Goal: Navigation & Orientation: Find specific page/section

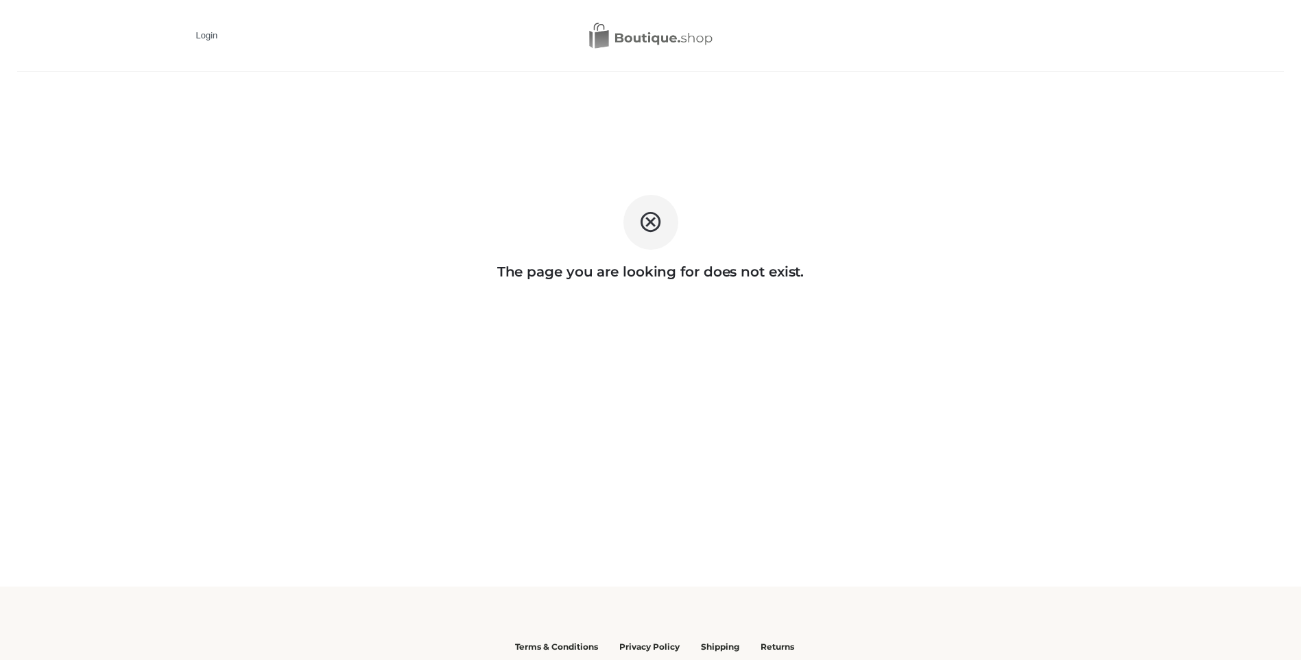
click at [665, 40] on img at bounding box center [650, 36] width 123 height 27
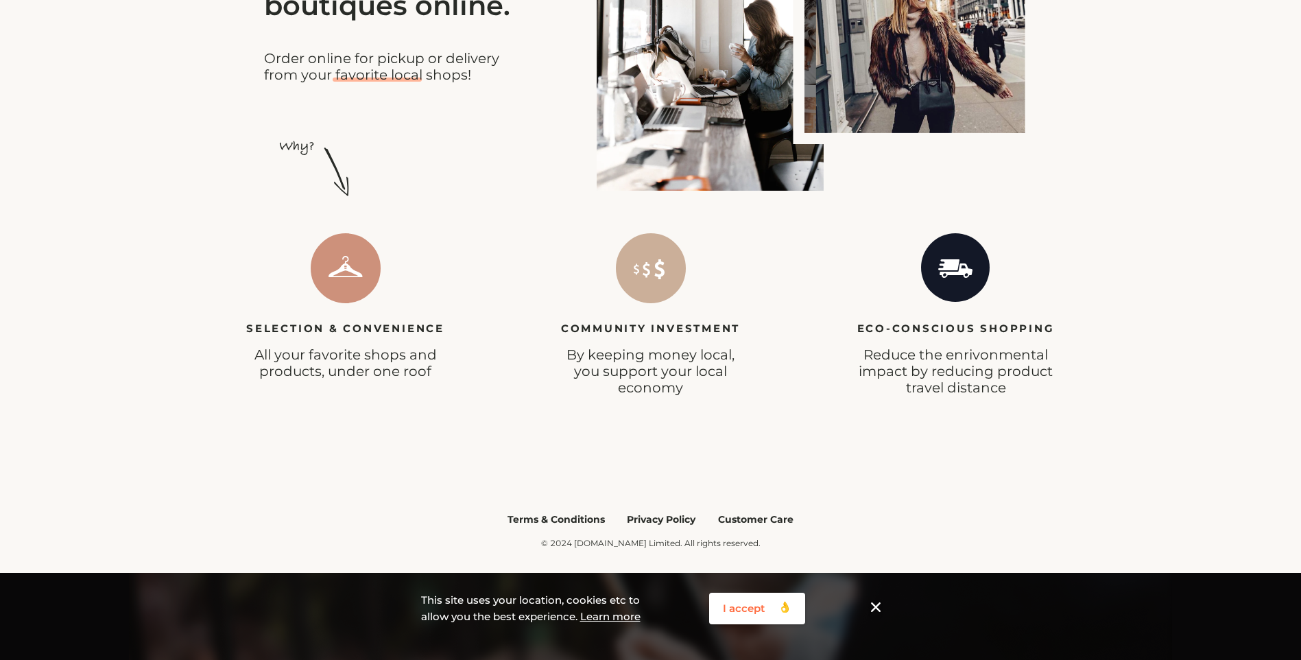
scroll to position [506, 0]
click at [333, 270] on img at bounding box center [346, 267] width 70 height 70
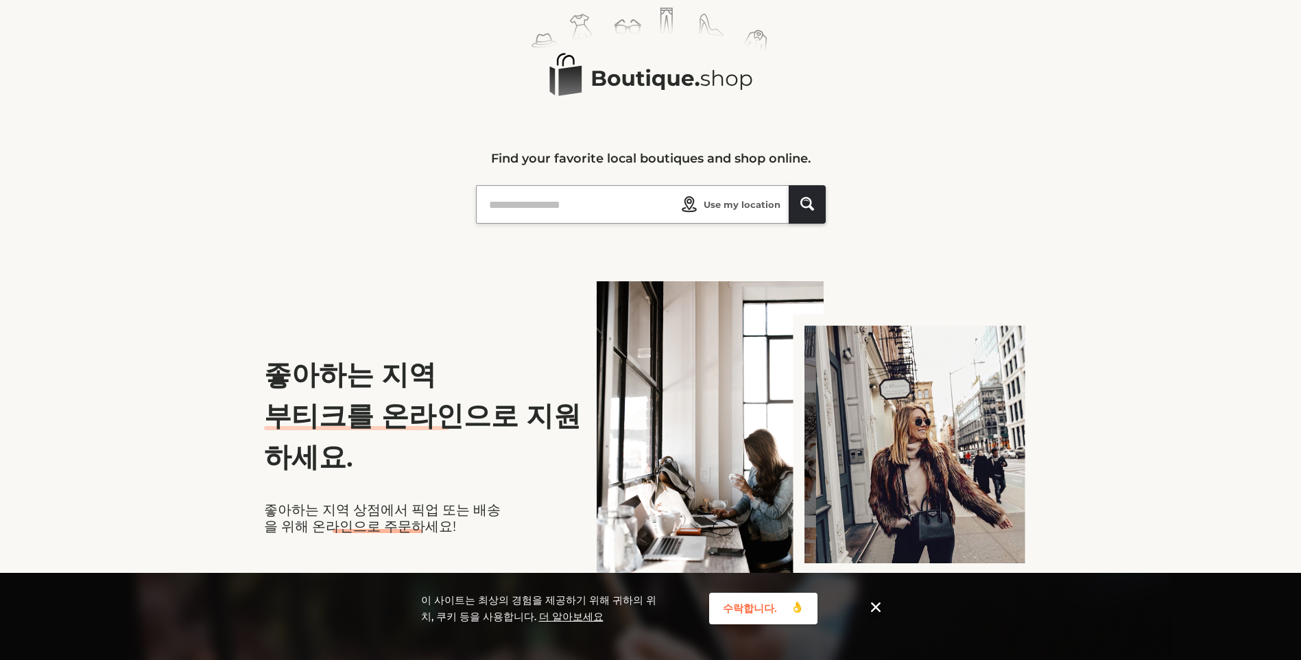
scroll to position [90, 0]
click at [644, 82] on ellipse at bounding box center [650, 77] width 307 height 105
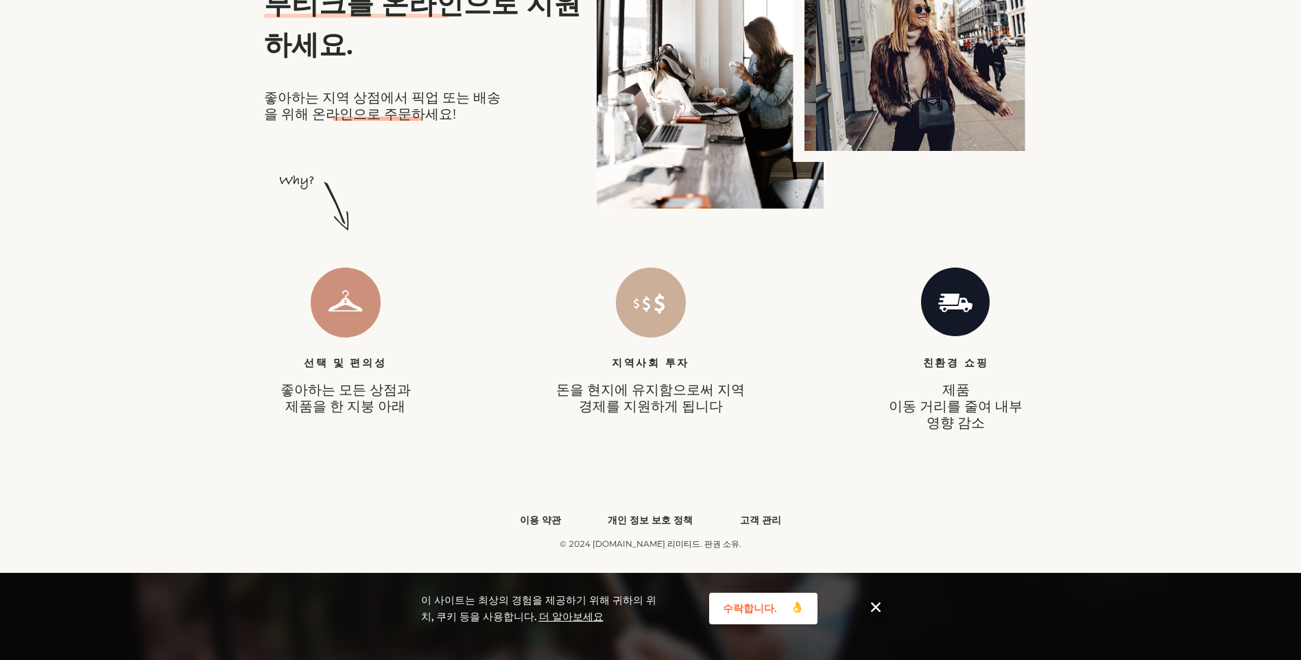
scroll to position [505, 0]
click at [958, 289] on img at bounding box center [956, 301] width 70 height 70
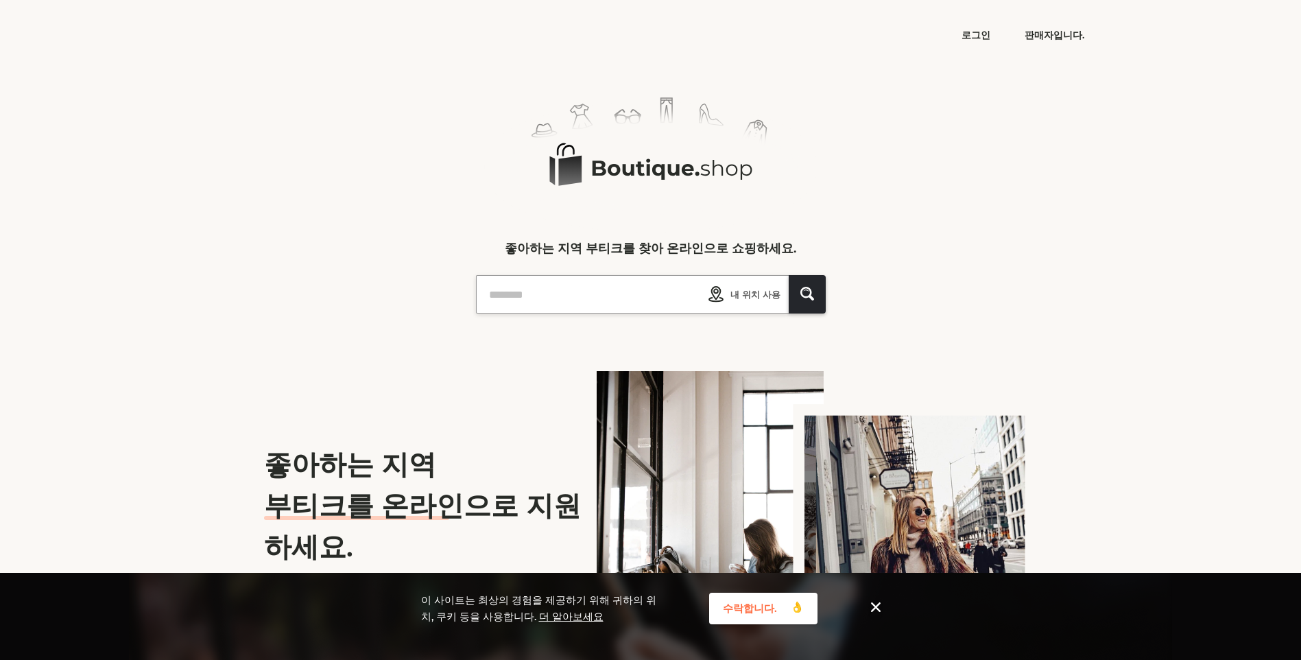
scroll to position [0, 0]
click at [753, 130] on ellipse at bounding box center [650, 168] width 307 height 105
click at [1046, 36] on link "판매자입니다." at bounding box center [1054, 36] width 60 height 12
